Goal: Transaction & Acquisition: Purchase product/service

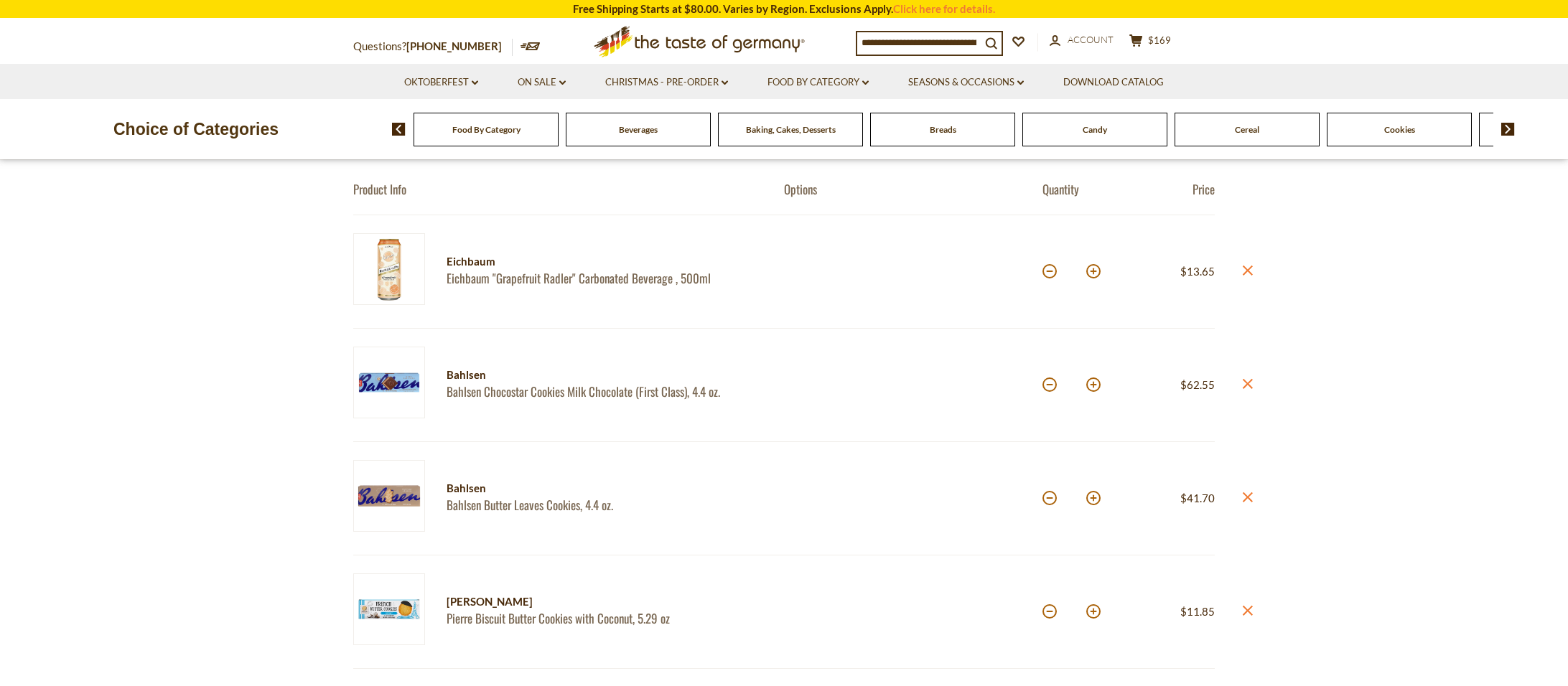
scroll to position [132, 0]
click at [578, 389] on link "Bahlsen Chocostar Cookies Milk Chocolate (First Class), 4.4 oz." at bounding box center [603, 393] width 312 height 15
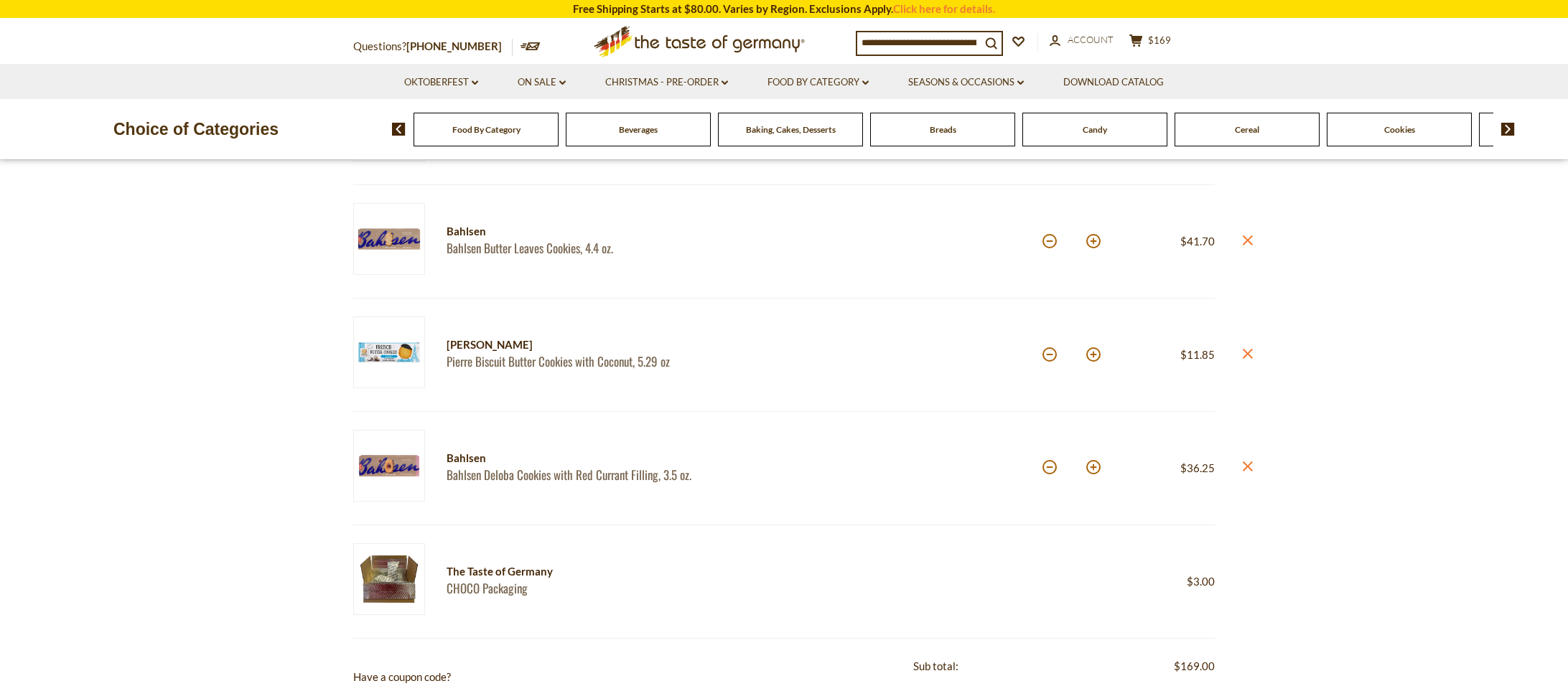
scroll to position [380, 0]
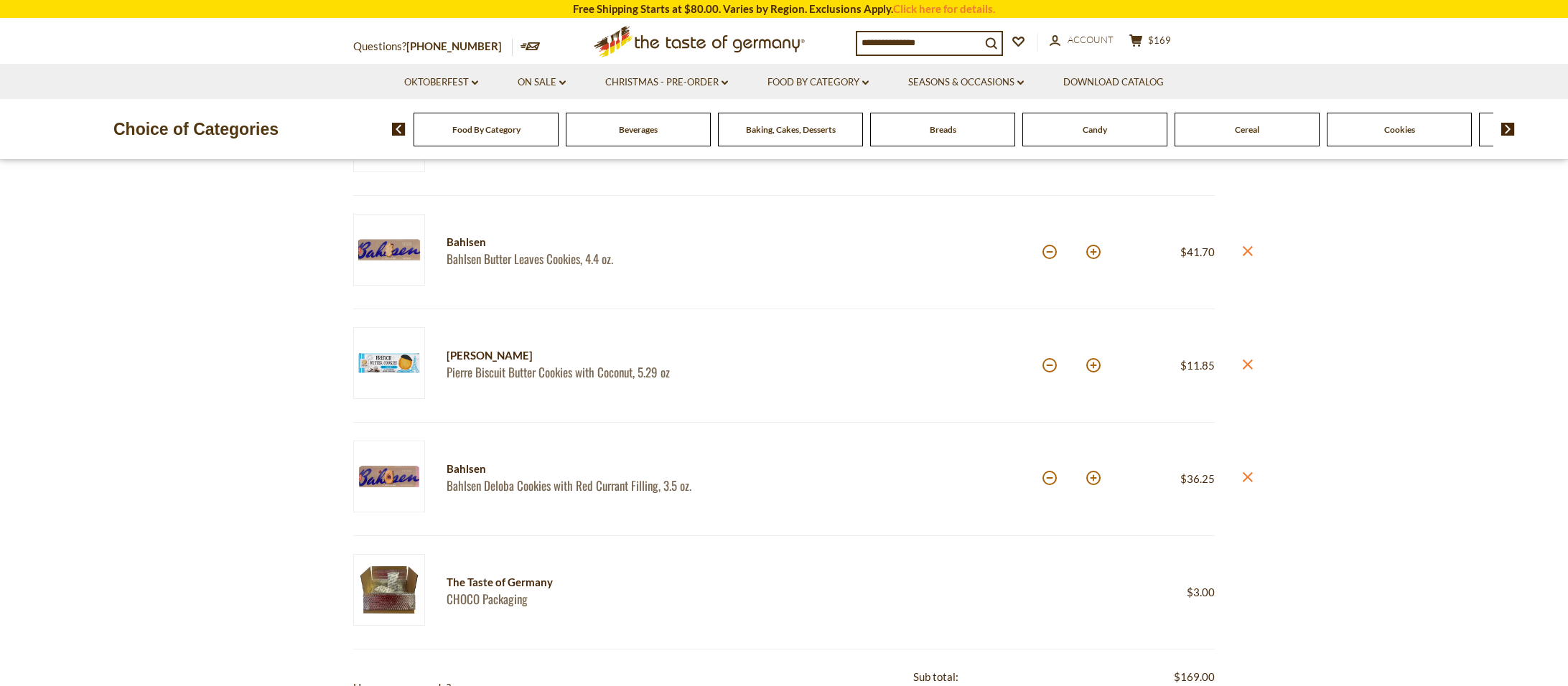
click at [390, 357] on img at bounding box center [389, 363] width 72 height 72
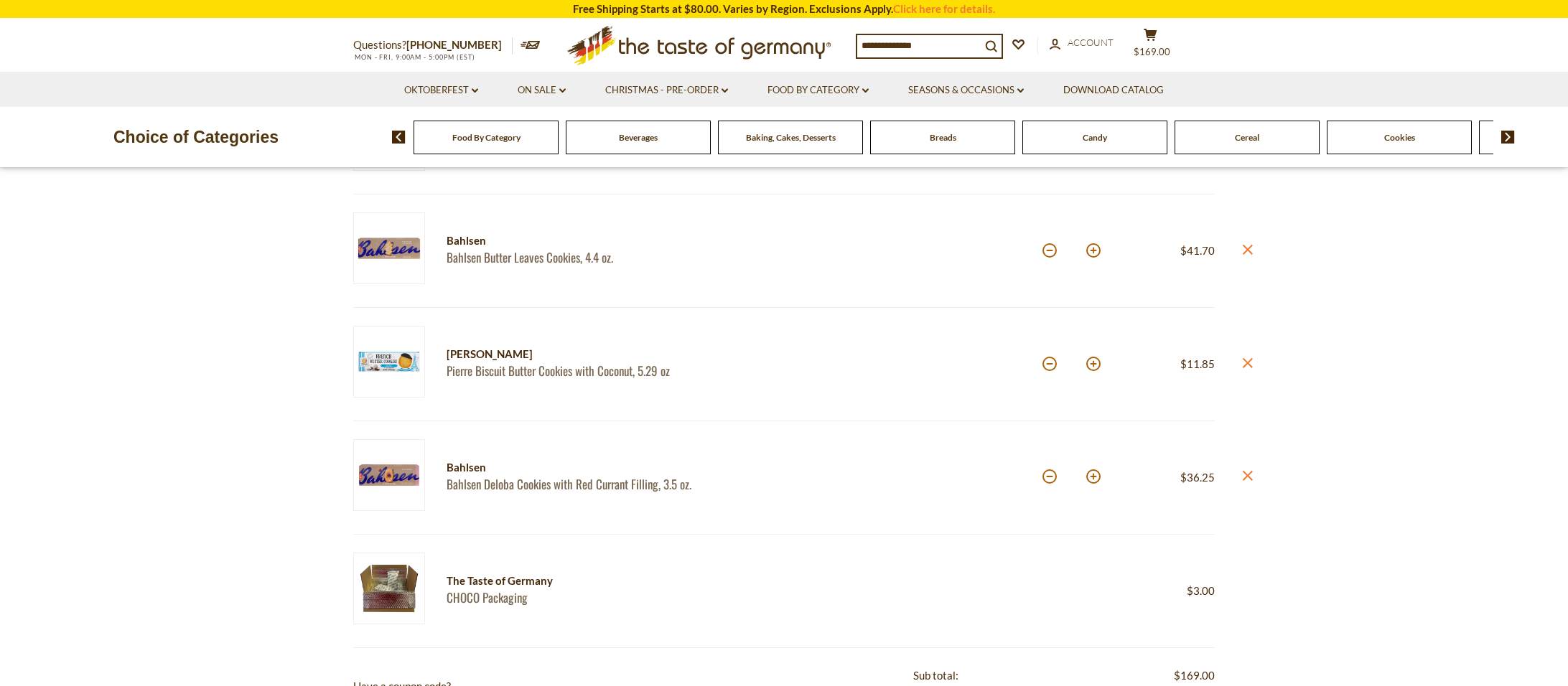
scroll to position [380, 0]
